Goal: Use online tool/utility

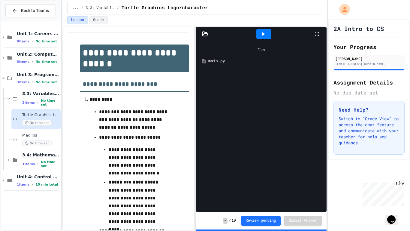
click at [316, 32] on icon at bounding box center [316, 33] width 7 height 7
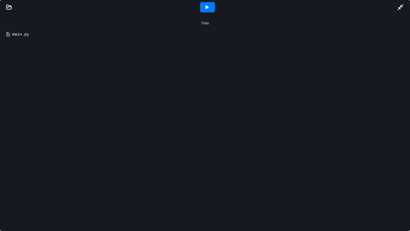
click at [211, 8] on div at bounding box center [207, 7] width 15 height 10
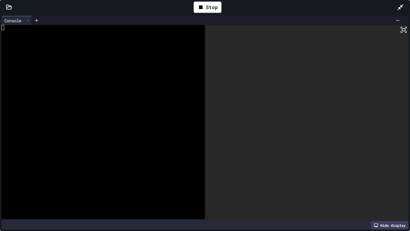
click at [408, 28] on div at bounding box center [307, 123] width 204 height 196
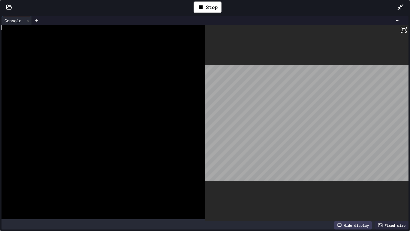
click at [405, 29] on rect at bounding box center [403, 30] width 3 height 2
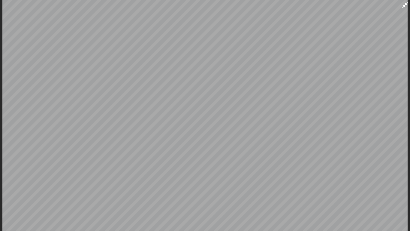
click at [406, 5] on icon at bounding box center [405, 5] width 7 height 7
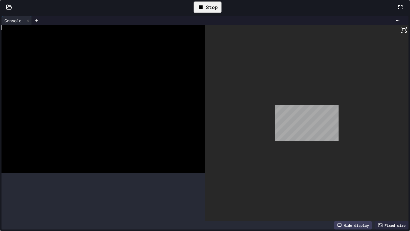
click at [222, 13] on div "Stop" at bounding box center [208, 7] width 28 height 11
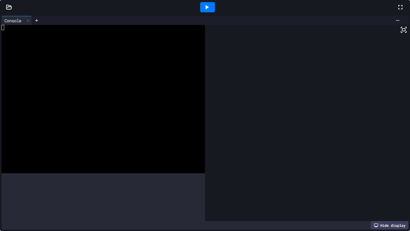
click at [215, 12] on div at bounding box center [207, 7] width 15 height 10
